Goal: Information Seeking & Learning: Learn about a topic

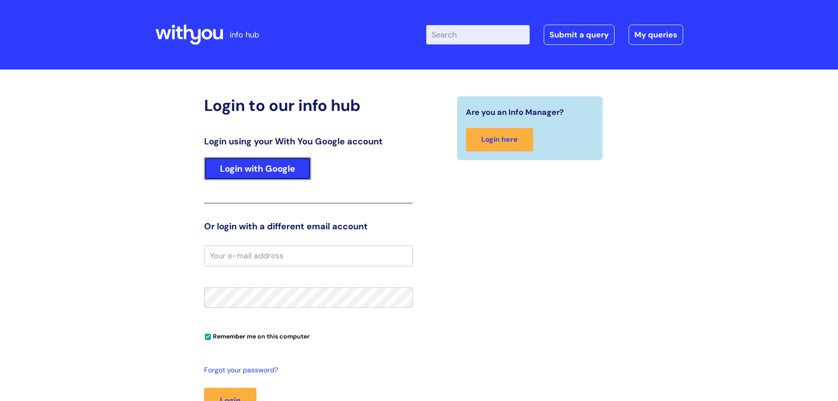
click at [257, 168] on link "Login with Google" at bounding box center [257, 168] width 107 height 23
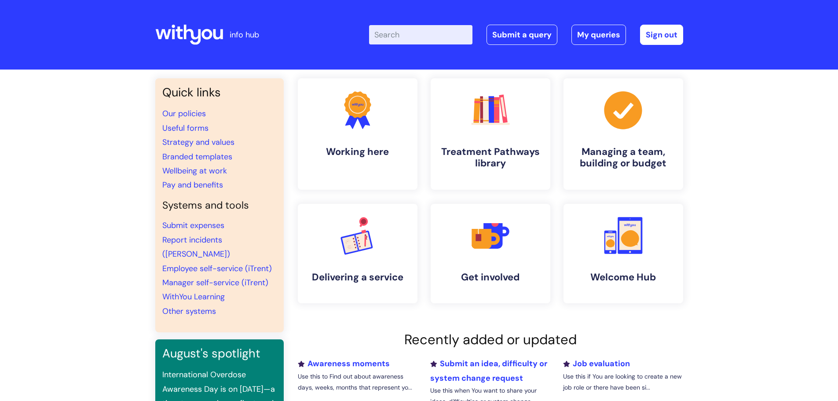
click at [413, 36] on input "Enter your search term here..." at bounding box center [420, 34] width 103 height 19
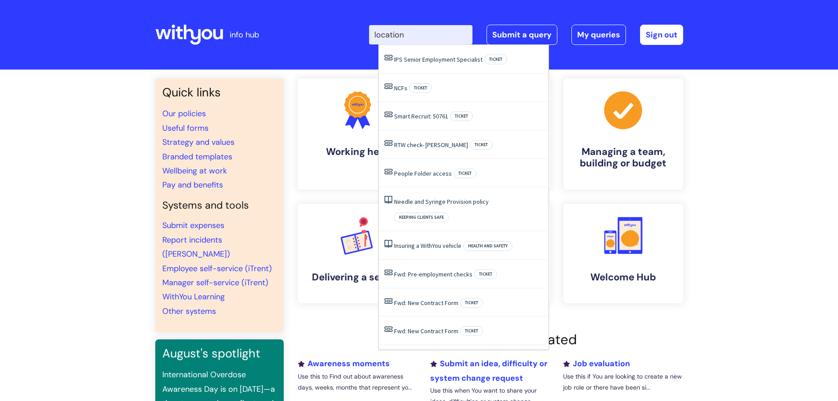
type input "location"
click button "Search" at bounding box center [0, 0] width 0 height 0
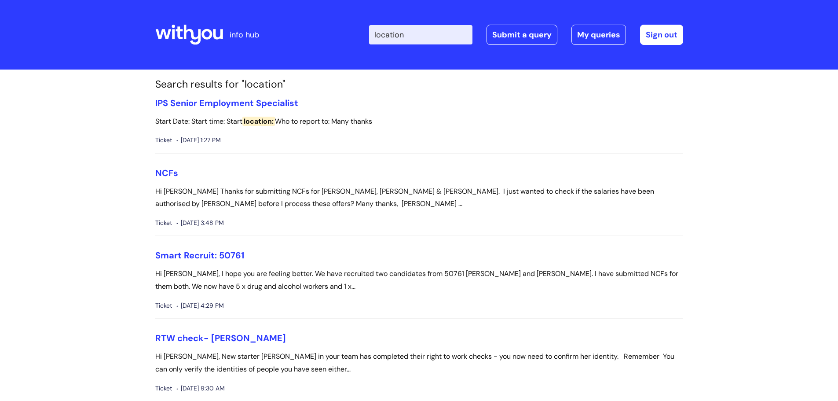
drag, startPoint x: 421, startPoint y: 34, endPoint x: 352, endPoint y: 32, distance: 69.1
click at [358, 32] on div "Enter your search term here... location Search Submit a query My queries Welcom…" at bounding box center [484, 35] width 397 height 52
type input "flexible working"
click button "Search" at bounding box center [0, 0] width 0 height 0
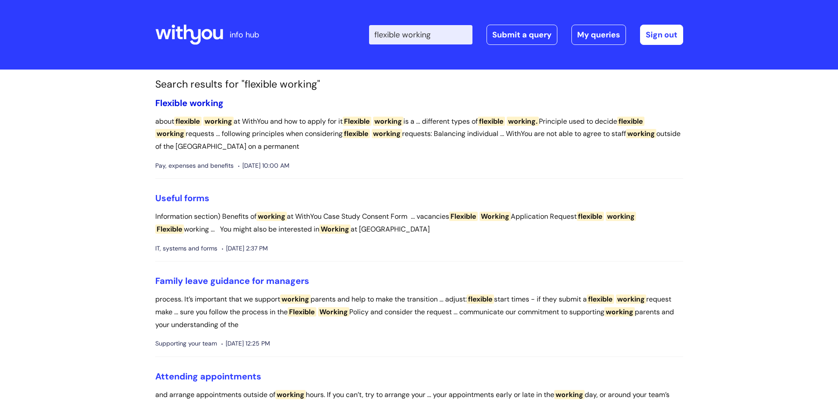
click at [187, 102] on span "Flexible" at bounding box center [171, 102] width 32 height 11
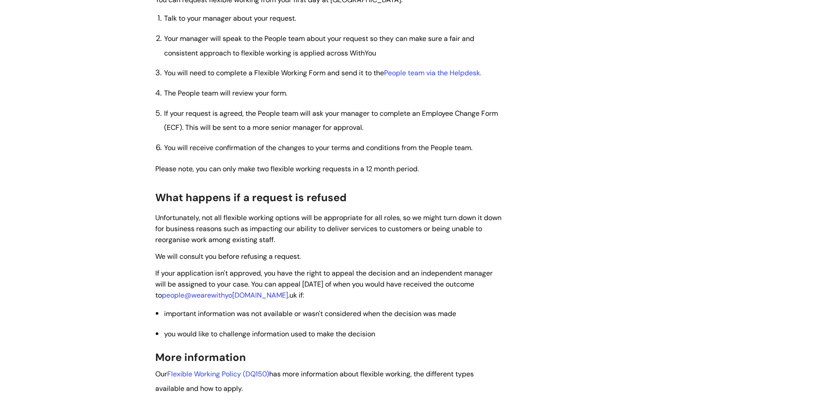
scroll to position [660, 0]
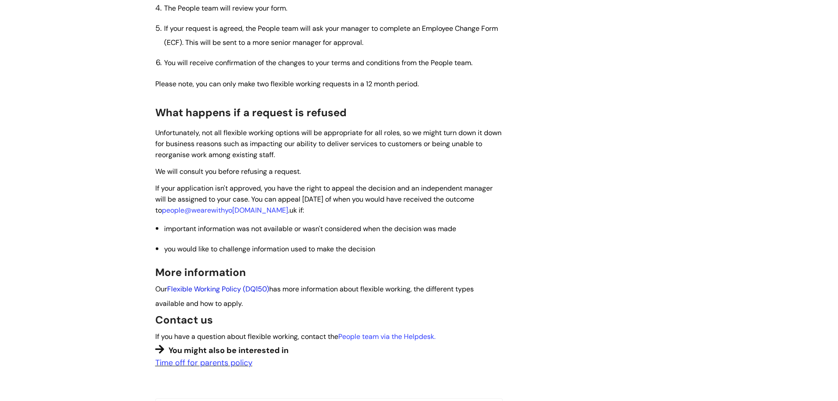
click at [221, 285] on link "Flexible Working Policy (DQ150)" at bounding box center [218, 288] width 102 height 9
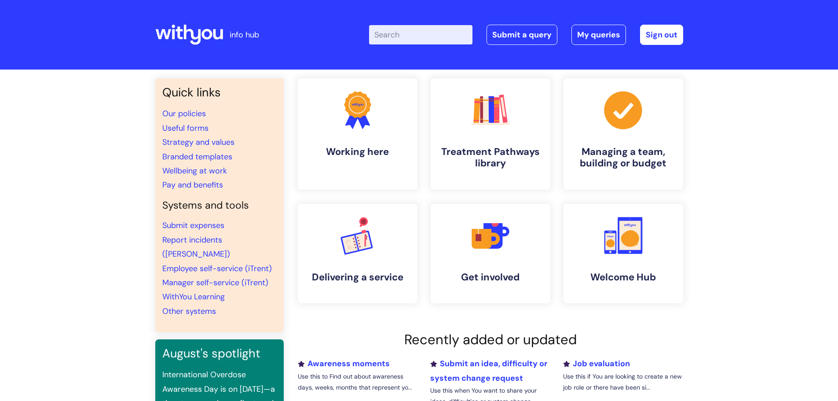
click at [394, 38] on input "Enter your search term here..." at bounding box center [420, 34] width 103 height 19
type input "work location"
click button "Search" at bounding box center [0, 0] width 0 height 0
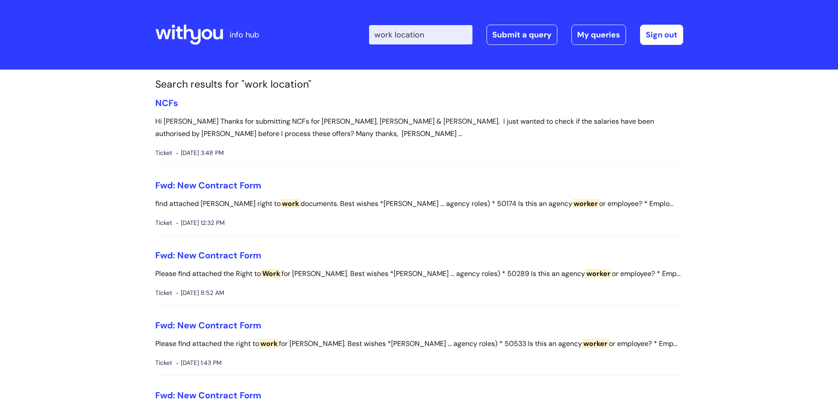
drag, startPoint x: 403, startPoint y: 33, endPoint x: 291, endPoint y: 37, distance: 111.8
click at [298, 35] on div "Enter your search term here... work location Search Submit a query My queries W…" at bounding box center [484, 35] width 397 height 52
type input "location"
click button "Search" at bounding box center [0, 0] width 0 height 0
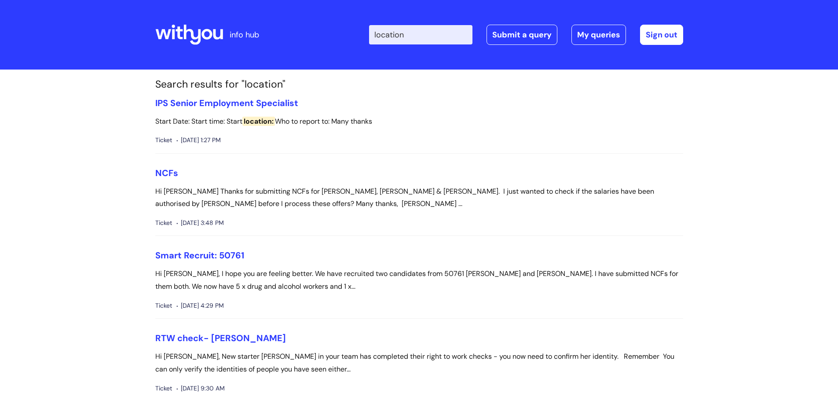
drag, startPoint x: 419, startPoint y: 33, endPoint x: 371, endPoint y: 36, distance: 48.1
click at [371, 36] on div "Enter your search term here... location Search Submit a query My queries Welcom…" at bounding box center [484, 35] width 397 height 52
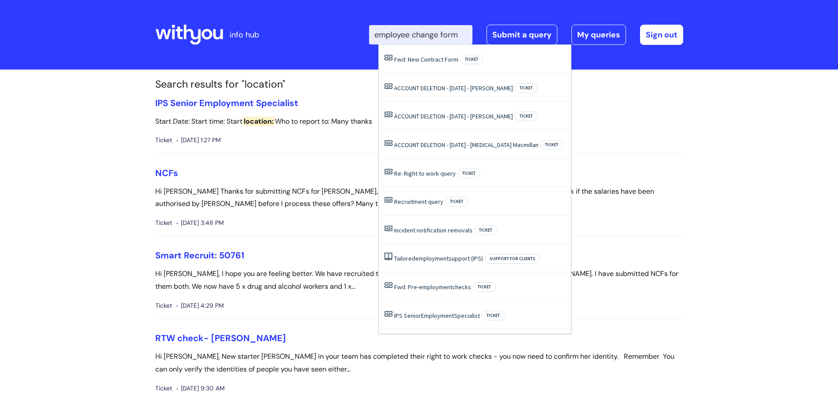
type input "employee change form"
click button "Search" at bounding box center [0, 0] width 0 height 0
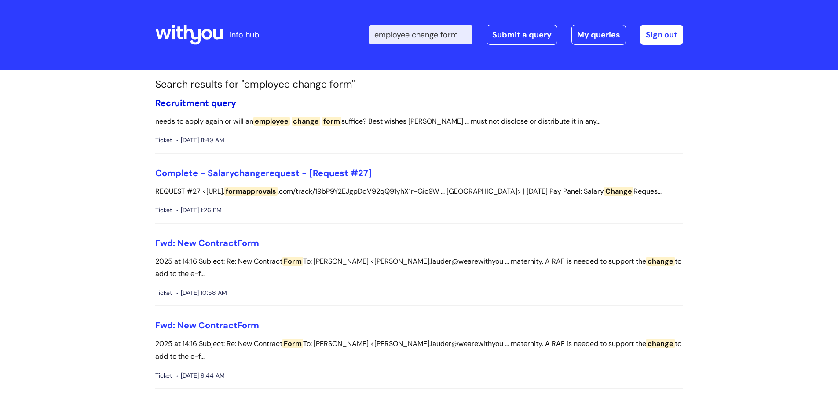
click at [190, 103] on link "Recruitment query" at bounding box center [195, 102] width 81 height 11
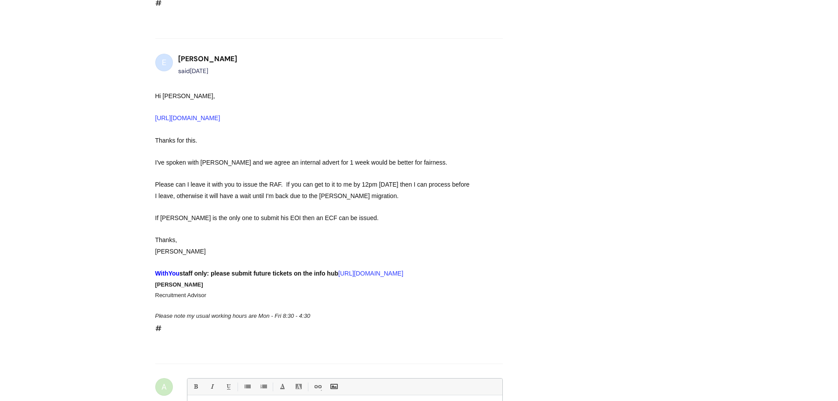
scroll to position [1405, 0]
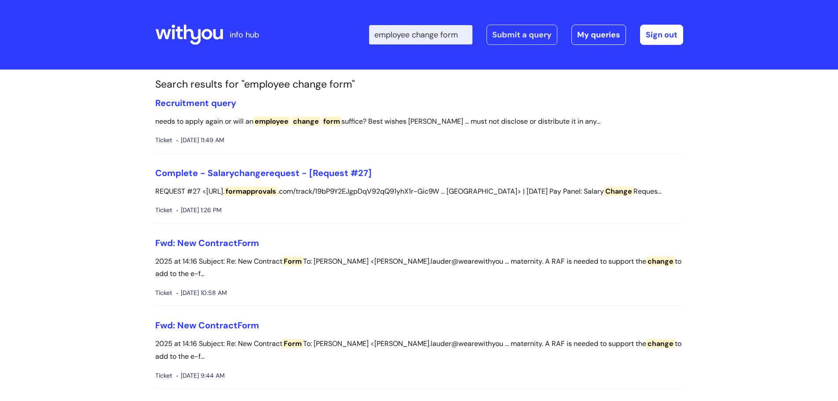
drag, startPoint x: 383, startPoint y: 36, endPoint x: 495, endPoint y: 35, distance: 112.1
click at [495, 35] on div "Enter your search term here... employee change form Search Submit a query My qu…" at bounding box center [526, 35] width 314 height 20
type input "ecf"
click button "Search" at bounding box center [0, 0] width 0 height 0
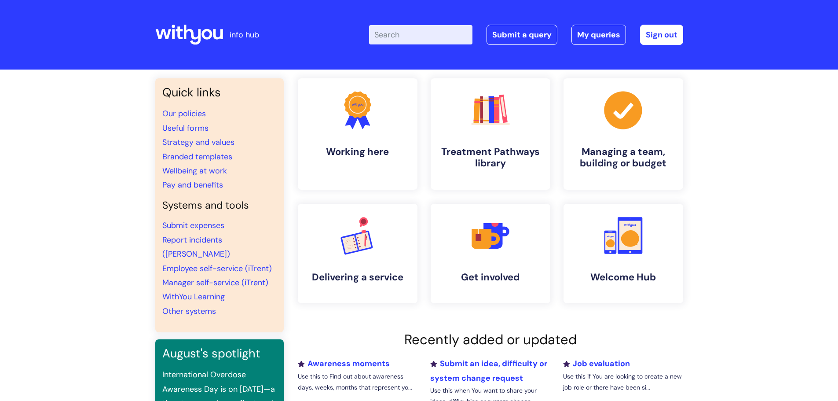
click at [406, 35] on input "Enter your search term here..." at bounding box center [420, 34] width 103 height 19
type input "OPERATION"
click button "Search" at bounding box center [0, 0] width 0 height 0
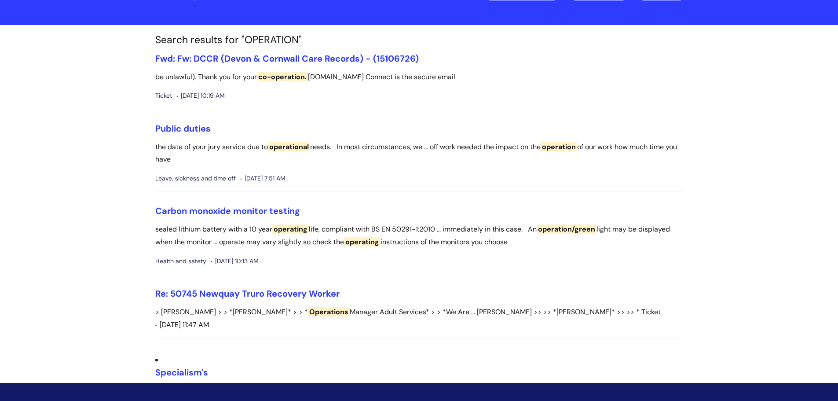
scroll to position [44, 0]
click at [170, 129] on link "Public duties" at bounding box center [182, 128] width 55 height 11
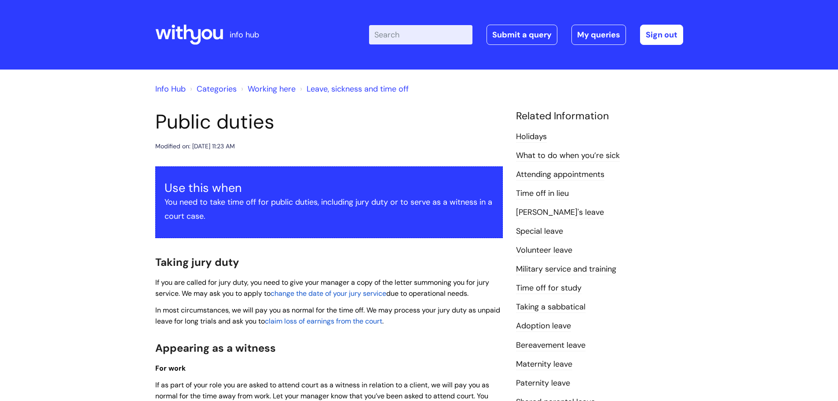
click at [543, 229] on link "Special leave" at bounding box center [539, 231] width 47 height 11
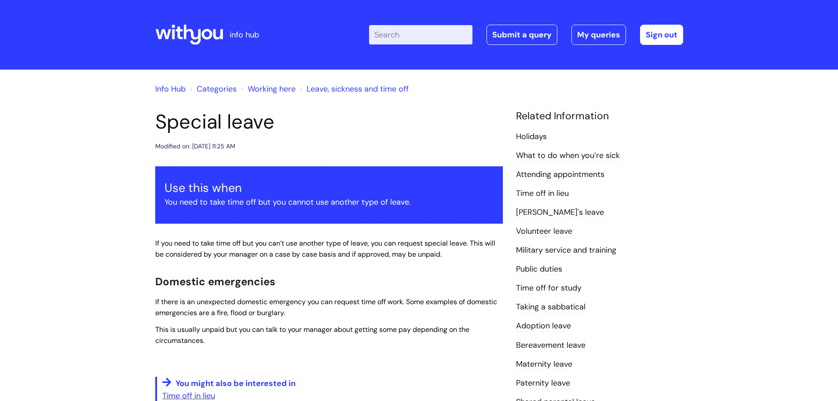
click at [259, 88] on link "Working here" at bounding box center [272, 89] width 48 height 11
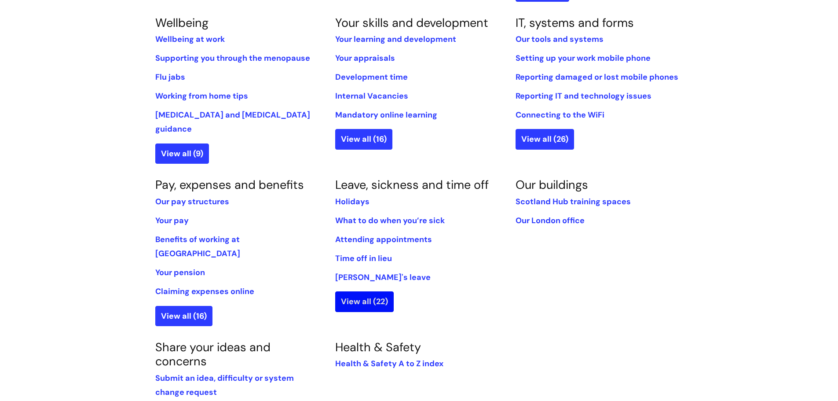
scroll to position [440, 0]
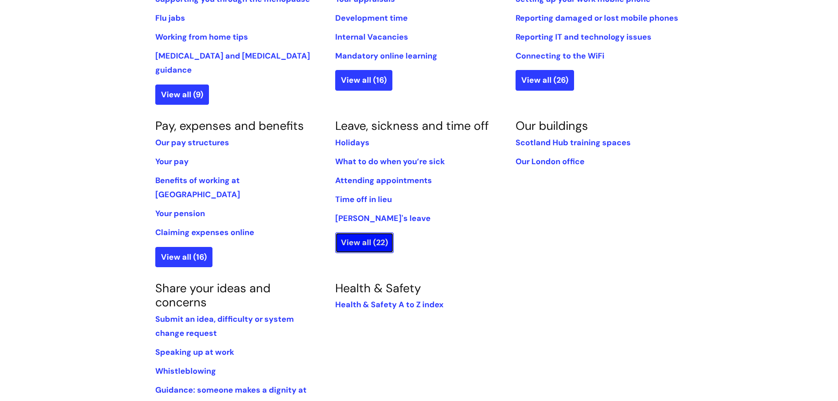
click at [379, 232] on link "View all (22)" at bounding box center [364, 242] width 58 height 20
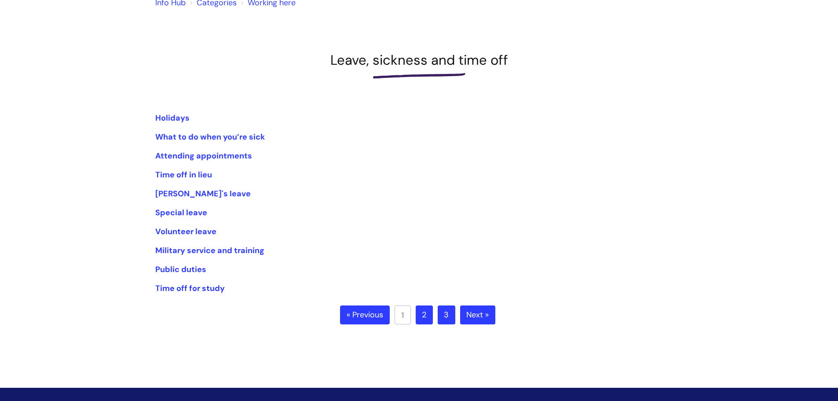
scroll to position [88, 0]
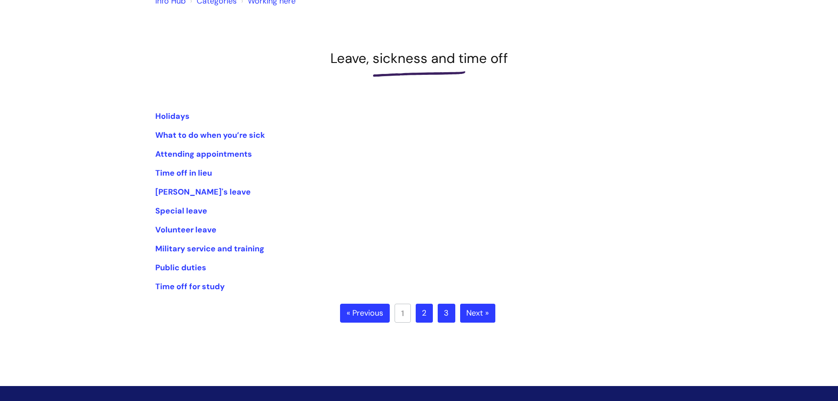
click at [482, 314] on link "Next »" at bounding box center [477, 312] width 35 height 19
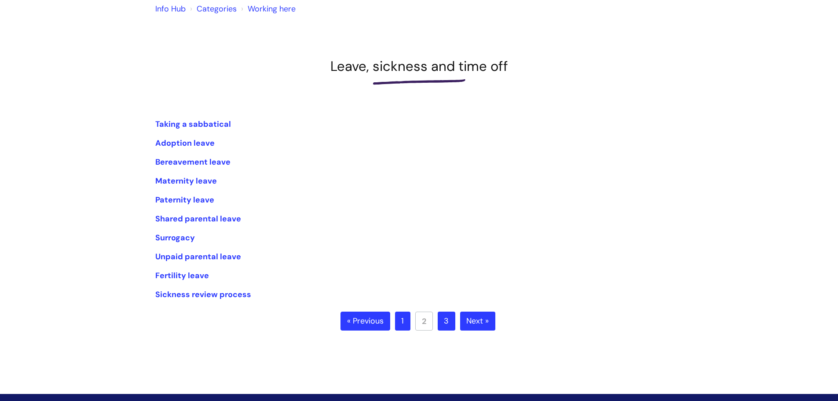
scroll to position [88, 0]
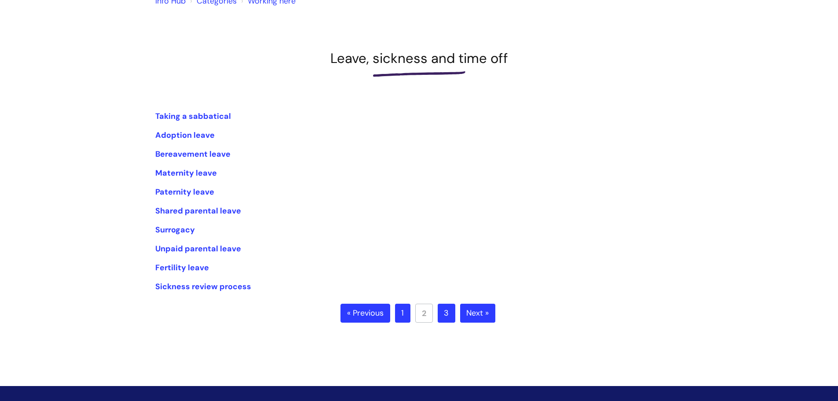
click at [480, 316] on link "Next »" at bounding box center [477, 312] width 35 height 19
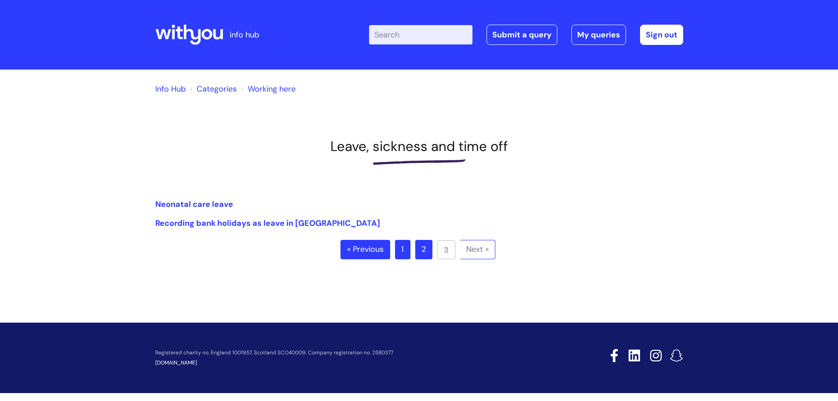
click at [402, 254] on link "1" at bounding box center [402, 249] width 15 height 19
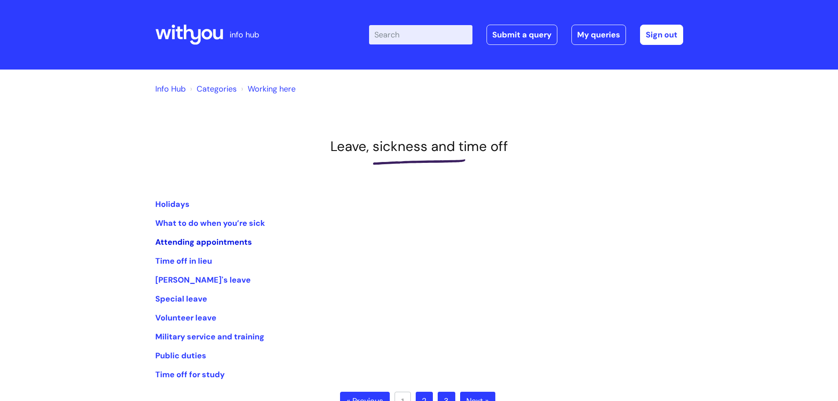
click at [169, 246] on link "Attending appointments" at bounding box center [203, 242] width 97 height 11
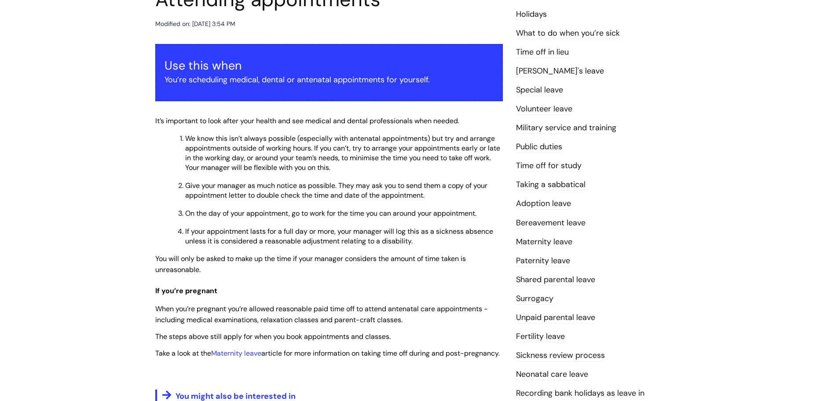
scroll to position [176, 0]
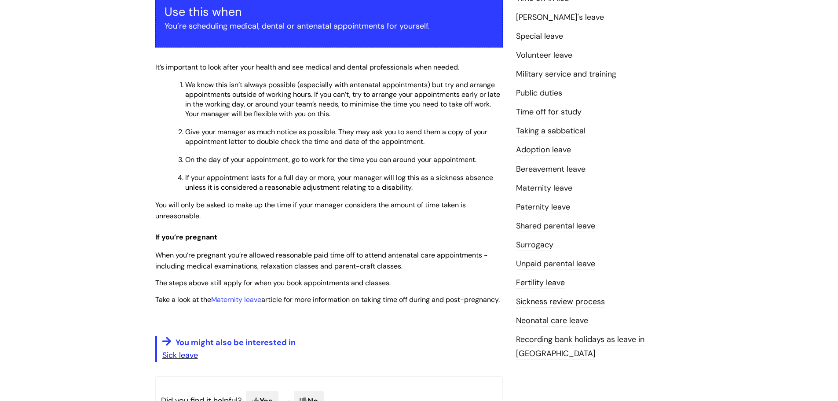
click at [197, 362] on p "Sick leave" at bounding box center [332, 355] width 340 height 14
click at [194, 360] on link "Sick leave" at bounding box center [180, 355] width 36 height 11
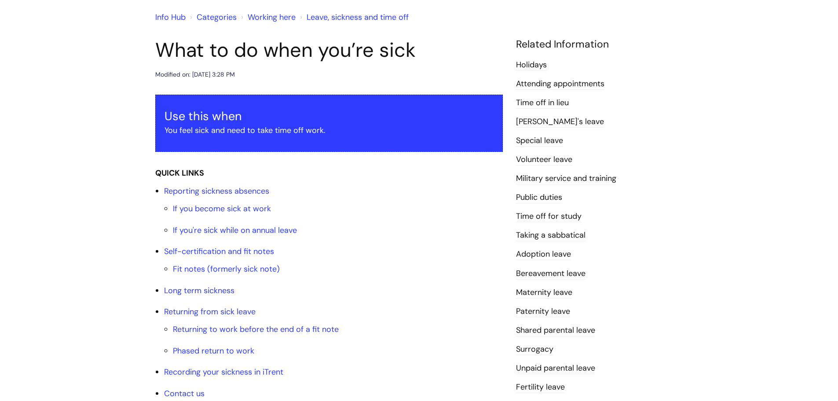
scroll to position [88, 0]
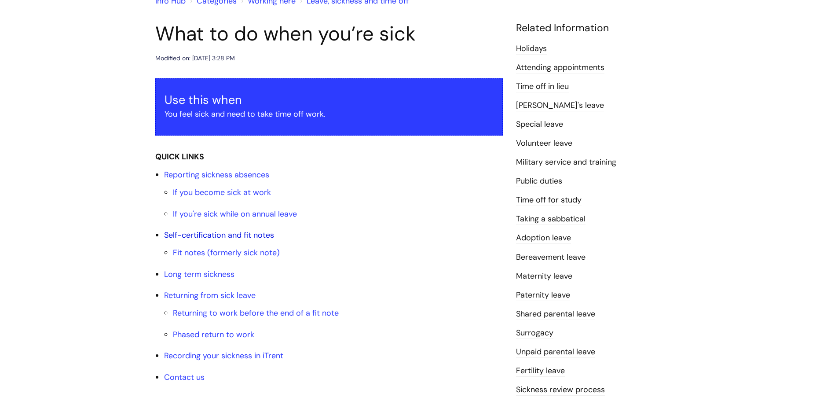
click at [237, 236] on link "Self-certification and fit notes" at bounding box center [219, 235] width 110 height 11
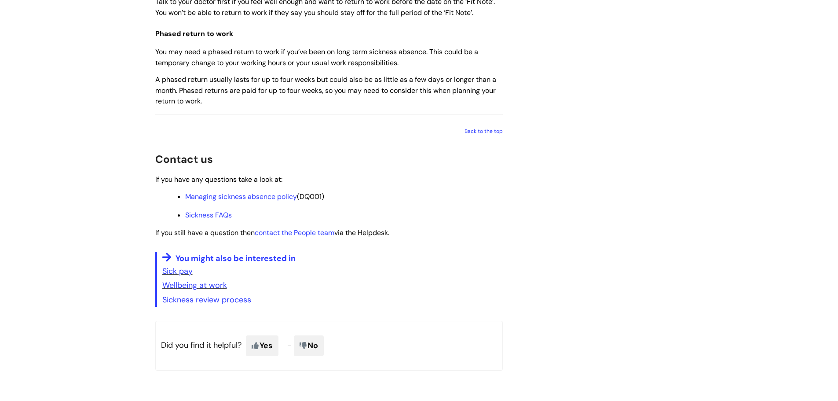
scroll to position [1217, 0]
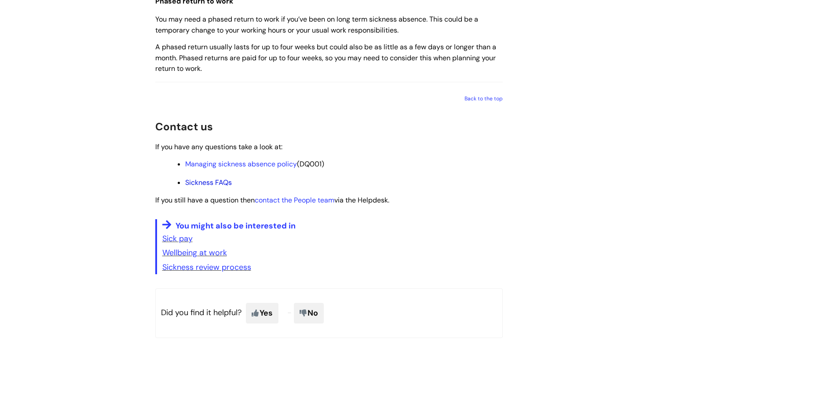
click at [208, 187] on link "Sickness FAQs" at bounding box center [208, 182] width 47 height 9
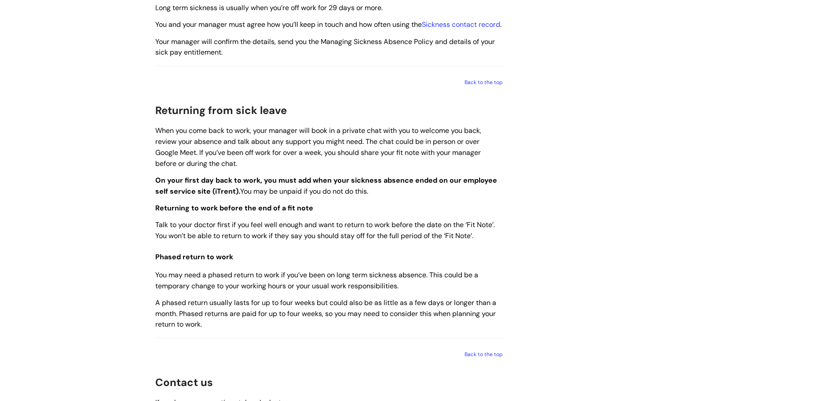
scroll to position [953, 0]
